Goal: Task Accomplishment & Management: Use online tool/utility

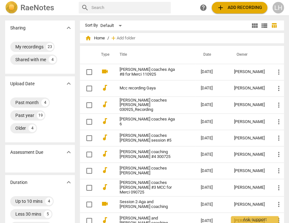
click at [157, 69] on link "[PERSON_NAME] coaches Aga #8 for Merci 110925" at bounding box center [149, 72] width 58 height 10
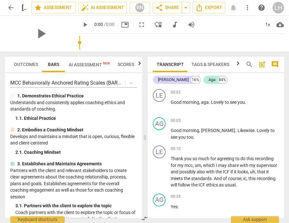
click at [91, 62] on span "AI Assessment New" at bounding box center [89, 64] width 41 height 5
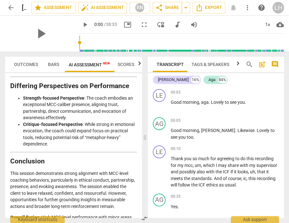
click at [12, 9] on span "arrow_back" at bounding box center [11, 8] width 8 height 8
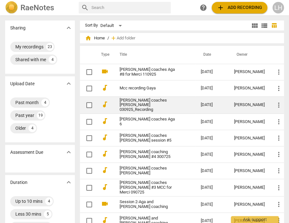
click at [158, 103] on link "[PERSON_NAME] coaches [PERSON_NAME] 030925_Recording" at bounding box center [149, 105] width 58 height 14
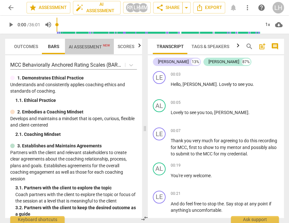
click at [80, 48] on span "AI Assessment New" at bounding box center [89, 46] width 41 height 5
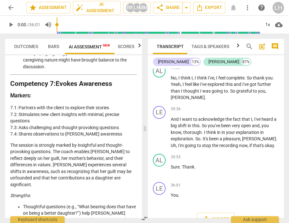
scroll to position [1278, 0]
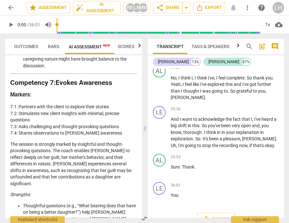
click at [11, 7] on span "arrow_back" at bounding box center [11, 8] width 8 height 8
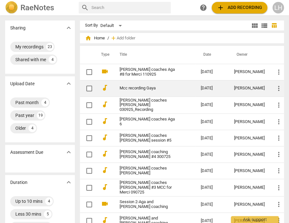
click at [136, 86] on link "Mcc recording Gaya" at bounding box center [149, 88] width 58 height 5
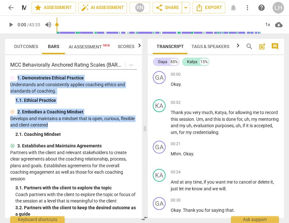
drag, startPoint x: 139, startPoint y: 67, endPoint x: 121, endPoint y: 115, distance: 50.9
click at [139, 122] on div "MCC Behaviorally Anchored Rating Scales (BARS) 2022 1. Demonstrates Ethical Pra…" at bounding box center [73, 136] width 137 height 162
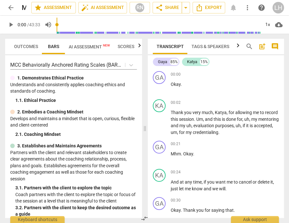
click at [47, 98] on div "1. 1. Ethical Practice" at bounding box center [76, 100] width 122 height 7
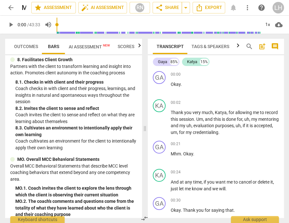
scroll to position [679, 0]
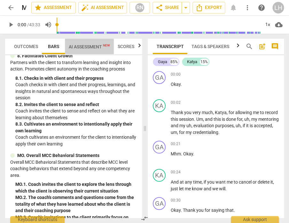
click at [90, 47] on span "AI Assessment New" at bounding box center [89, 46] width 41 height 5
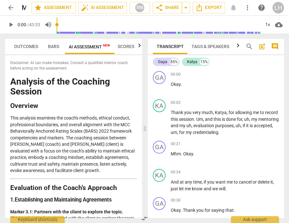
scroll to position [0, 0]
click at [8, 8] on span "arrow_back" at bounding box center [11, 8] width 8 height 8
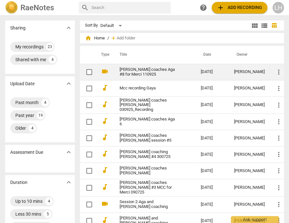
click at [144, 69] on link "[PERSON_NAME] coaches Aga #8 for Merci 110925" at bounding box center [149, 72] width 58 height 10
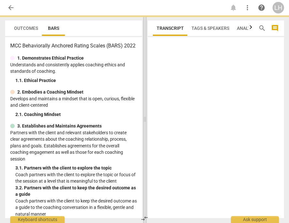
click at [144, 69] on span at bounding box center [145, 118] width 4 height 207
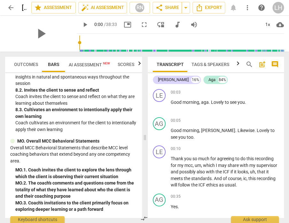
click at [91, 63] on span "AI Assessment New" at bounding box center [89, 64] width 41 height 5
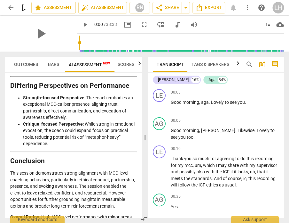
scroll to position [1589, 0]
click at [12, 8] on span "arrow_back" at bounding box center [11, 8] width 8 height 8
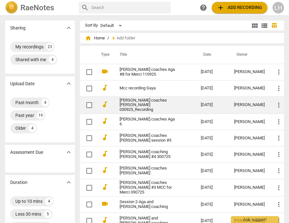
click at [144, 103] on link "[PERSON_NAME] coaches [PERSON_NAME] 030925_Recording" at bounding box center [149, 105] width 58 height 14
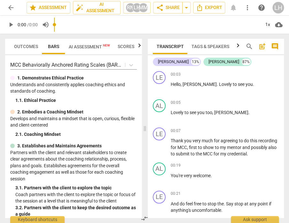
click at [83, 47] on span "AI Assessment New" at bounding box center [89, 46] width 41 height 5
